Goal: Use online tool/utility: Utilize a website feature to perform a specific function

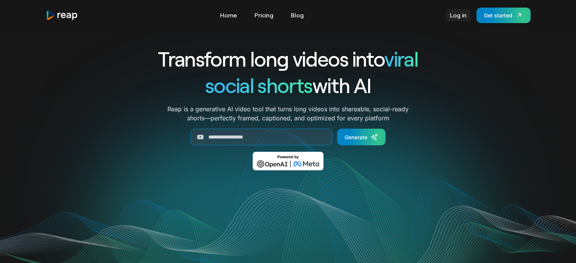
click at [461, 15] on link "Log in" at bounding box center [458, 15] width 24 height 12
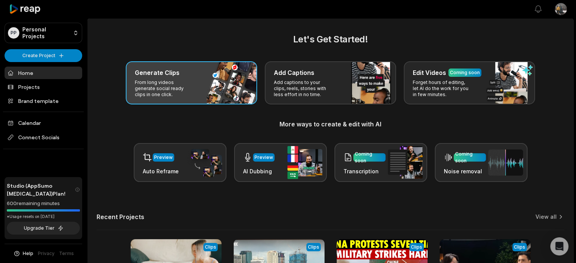
click at [165, 73] on h3 "Generate Clips" at bounding box center [157, 72] width 45 height 9
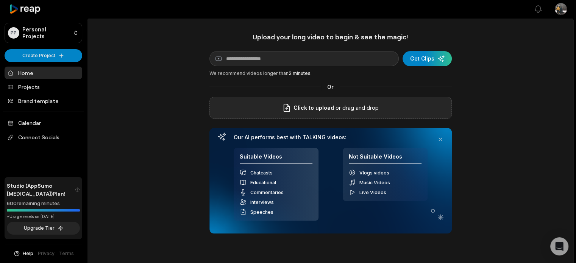
click at [342, 100] on div "Click to upload or drag and drop" at bounding box center [330, 108] width 242 height 22
click at [157, 109] on div "Upload your long video to begin & see the magic! YouTube link Get Clips We reco…" at bounding box center [330, 211] width 486 height 357
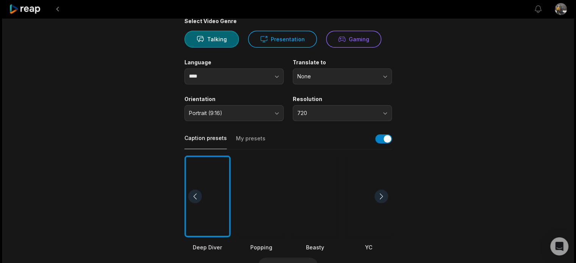
scroll to position [70, 0]
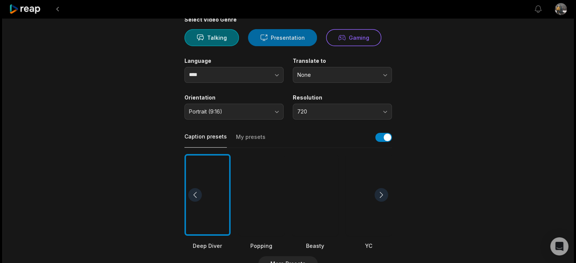
click at [297, 44] on button "Presentation" at bounding box center [282, 37] width 69 height 17
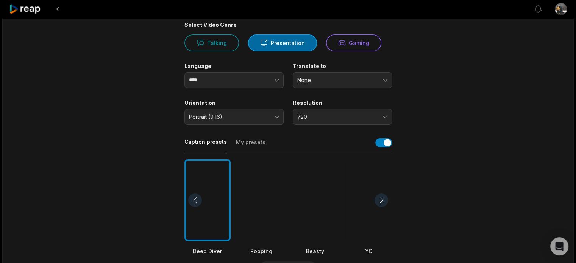
scroll to position [64, 0]
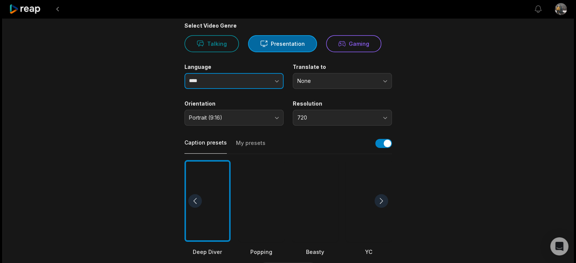
click at [247, 82] on button "button" at bounding box center [261, 81] width 43 height 16
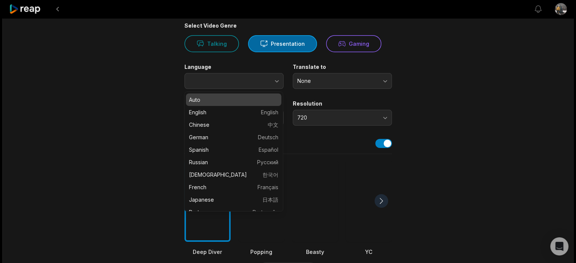
type input "****"
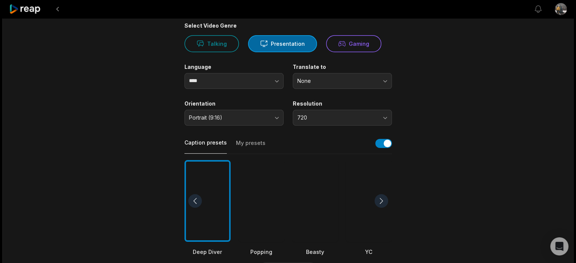
click at [108, 69] on main "13:37 Flood Control Projects in the Philippines.mp4 Get Clips Select Video Genr…" at bounding box center [288, 199] width 366 height 464
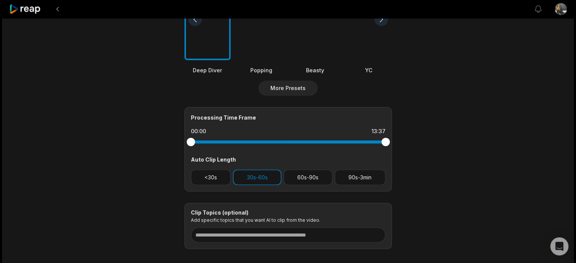
scroll to position [254, 0]
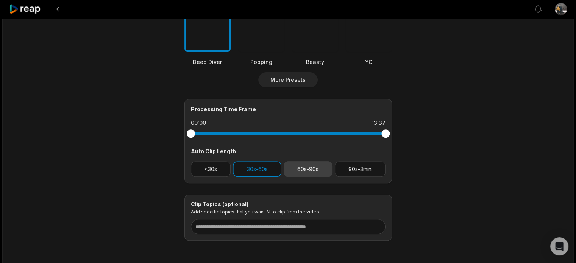
click at [312, 170] on button "60s-90s" at bounding box center [307, 169] width 49 height 16
click at [253, 165] on button "30s-60s" at bounding box center [257, 169] width 48 height 16
click at [245, 169] on button "30s-60s" at bounding box center [257, 169] width 48 height 16
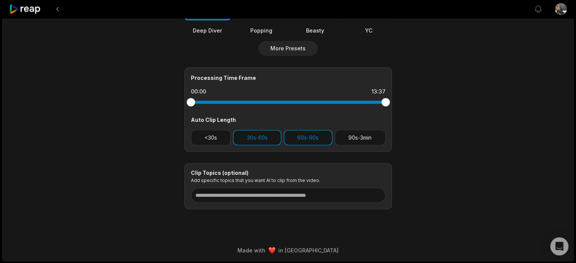
scroll to position [0, 0]
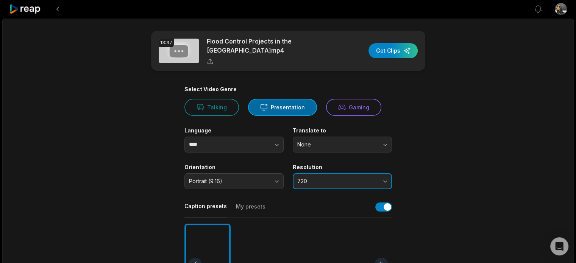
click at [328, 179] on span "720" at bounding box center [336, 181] width 79 height 7
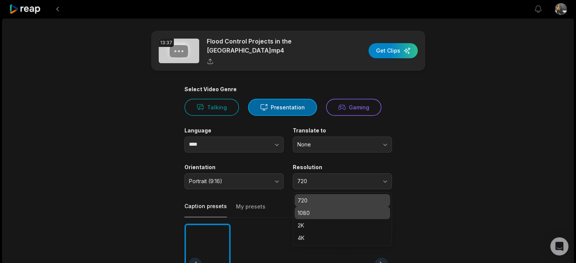
click at [315, 213] on p "1080" at bounding box center [341, 213] width 89 height 8
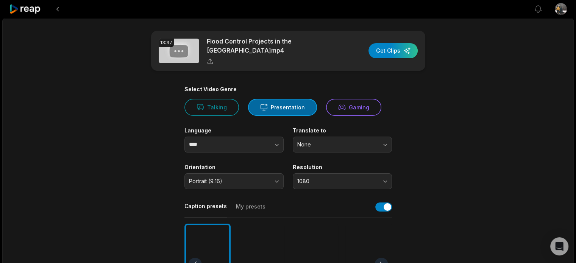
click at [385, 50] on div "button" at bounding box center [392, 50] width 49 height 15
